Goal: Find contact information: Find contact information

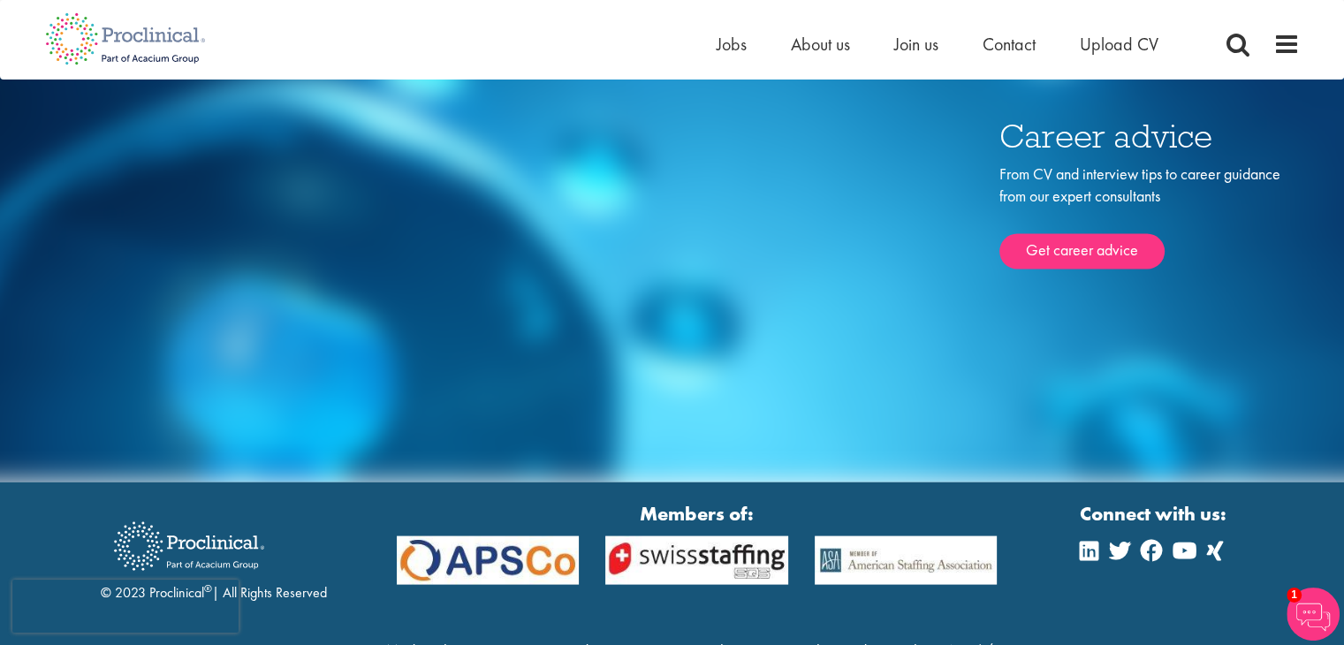
scroll to position [10002, 0]
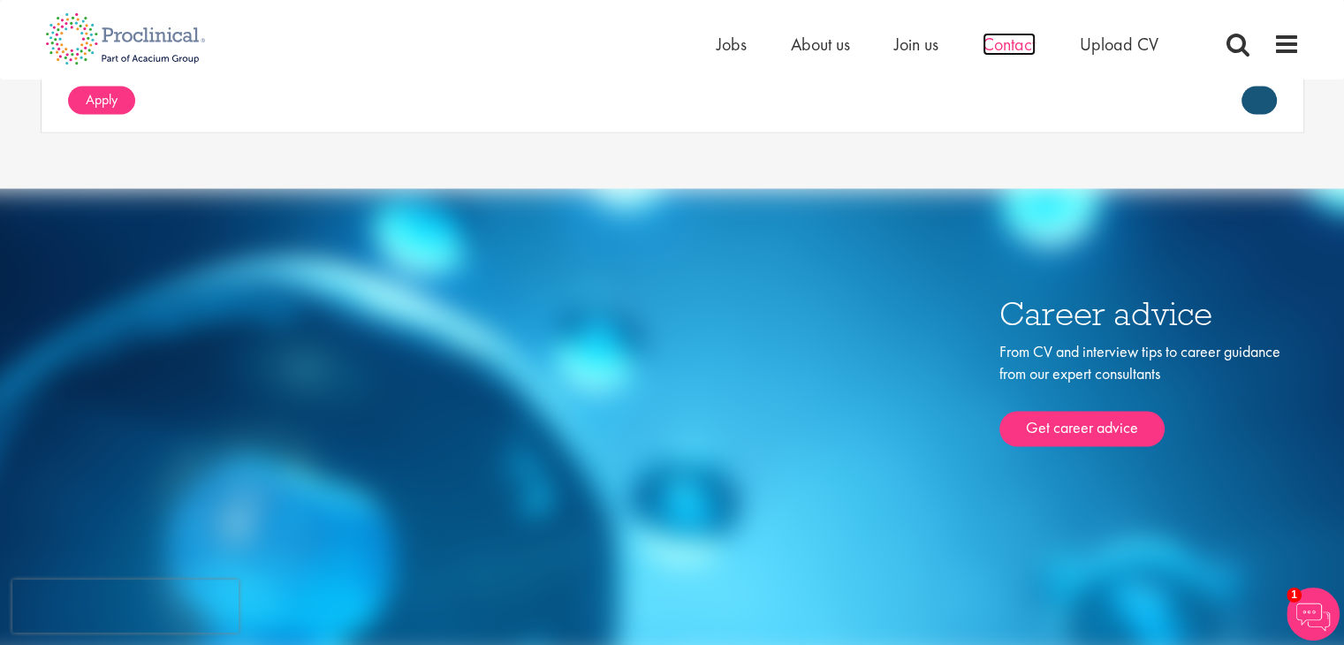
click at [1006, 42] on span "Contact" at bounding box center [1009, 44] width 53 height 23
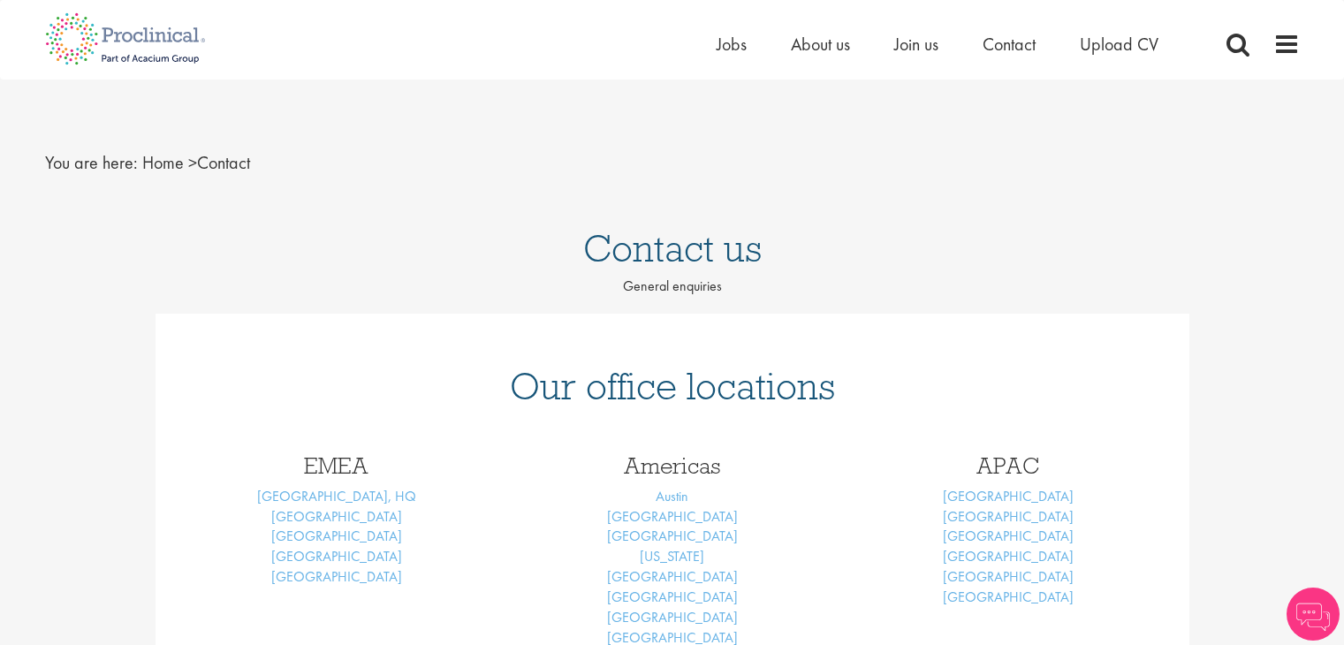
scroll to position [270, 0]
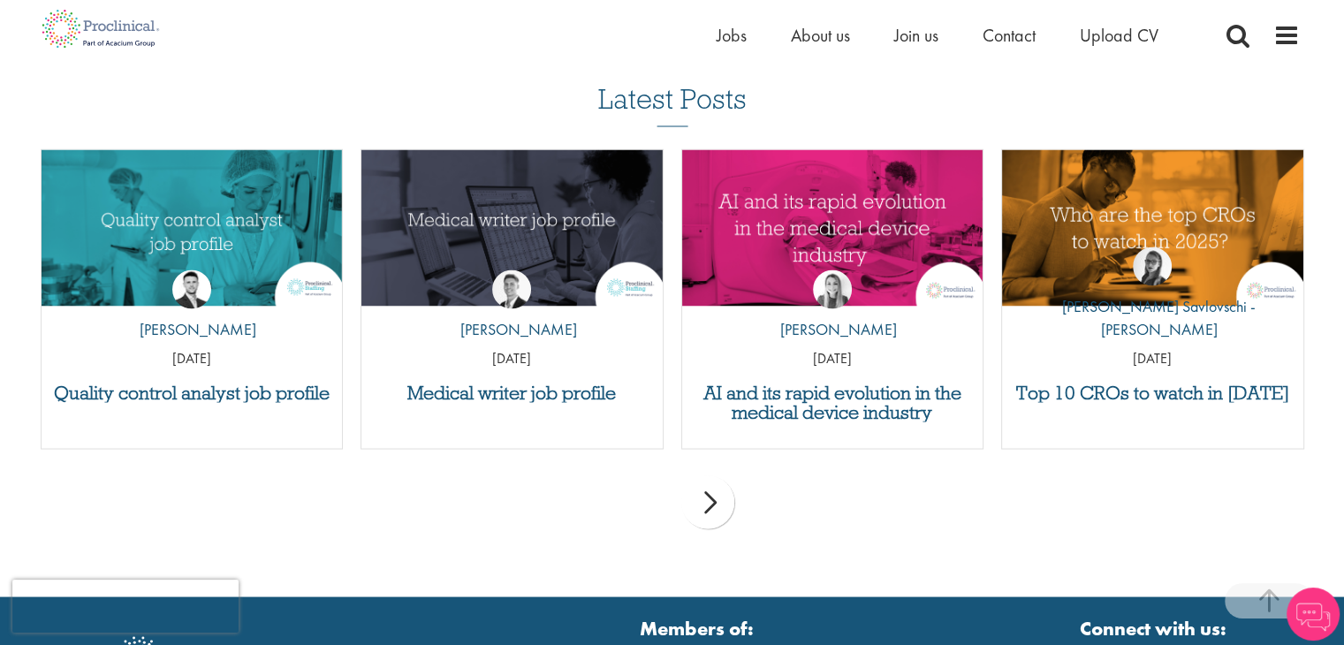
scroll to position [3424, 0]
